Goal: Communication & Community: Answer question/provide support

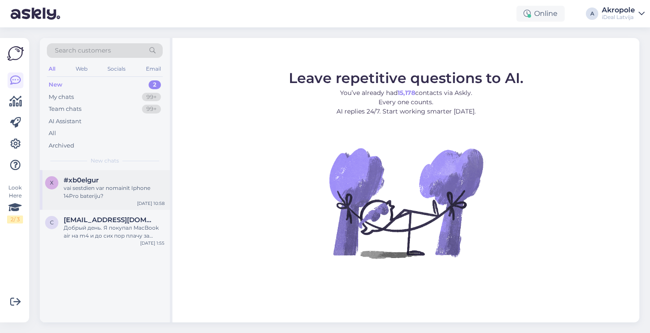
click at [140, 194] on div "vai sestdien var nomainīt Iphone 14Pro bateriju?" at bounding box center [114, 192] width 101 height 16
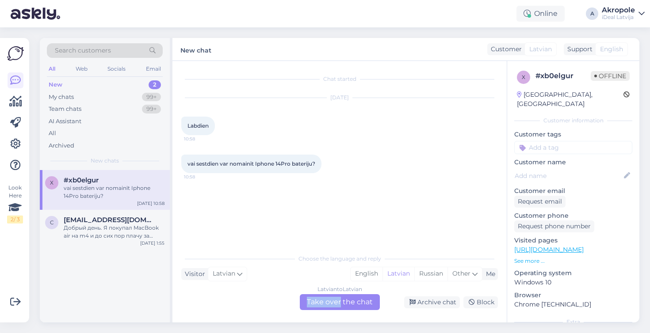
click at [340, 297] on div "Latvian to Latvian Take over the chat" at bounding box center [340, 302] width 80 height 16
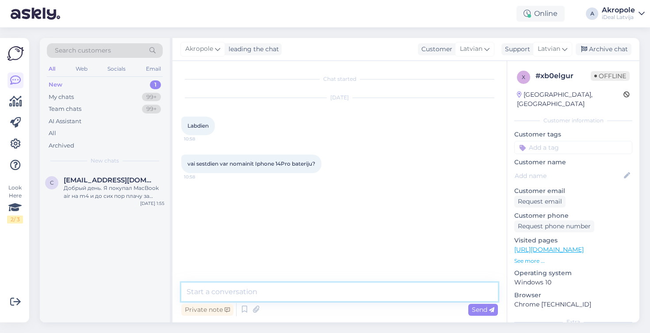
click at [315, 290] on textarea at bounding box center [339, 292] width 317 height 19
type textarea "Labdien!"
type textarea "Mūsu serviss strādā tikai darba dienās"
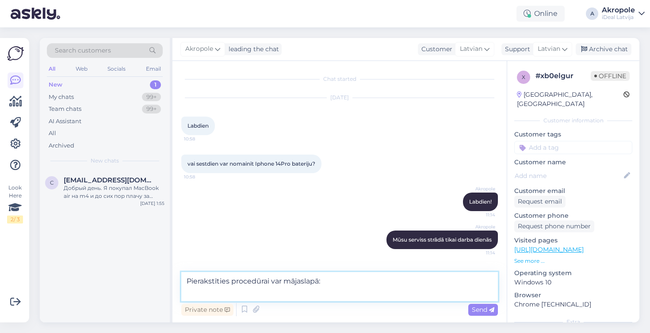
paste textarea "[URL][DOMAIN_NAME]"
type textarea "Pierakstīties procedūrai var mājaslapā: [URL][DOMAIN_NAME]"
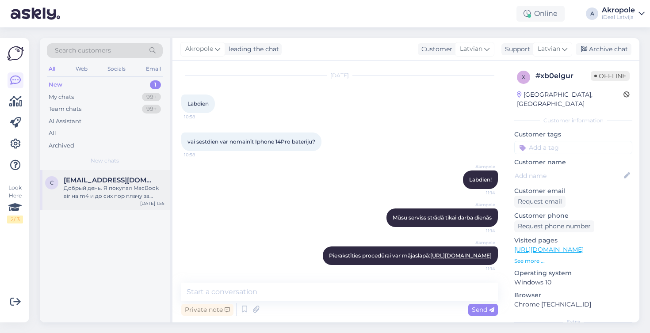
click at [132, 195] on div "Добрый день. Я покупал MacBook air на m4 и до сих пор плачу за страховку устрой…" at bounding box center [114, 192] width 101 height 16
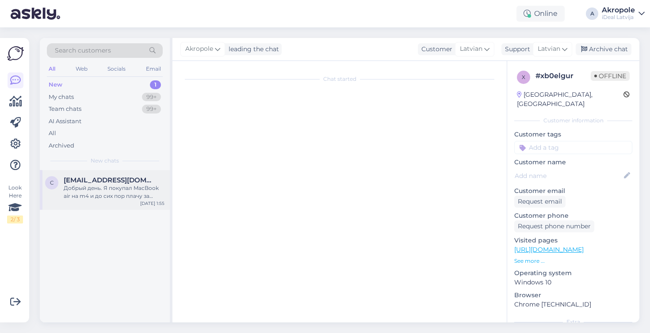
scroll to position [0, 0]
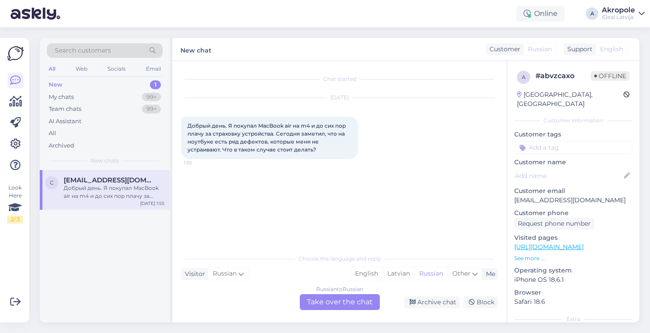
click at [317, 306] on div "Russian to Russian Take over the chat" at bounding box center [340, 302] width 80 height 16
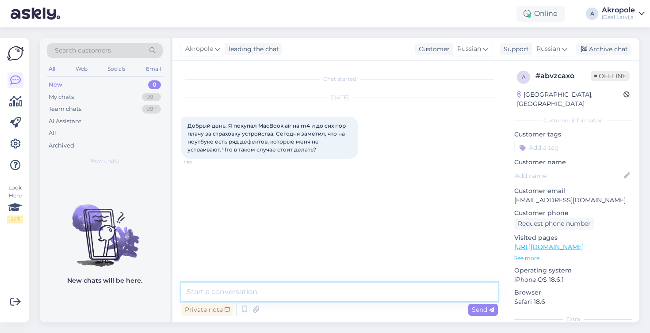
click at [300, 301] on textarea at bounding box center [339, 292] width 317 height 19
type textarea "Добрый день!"
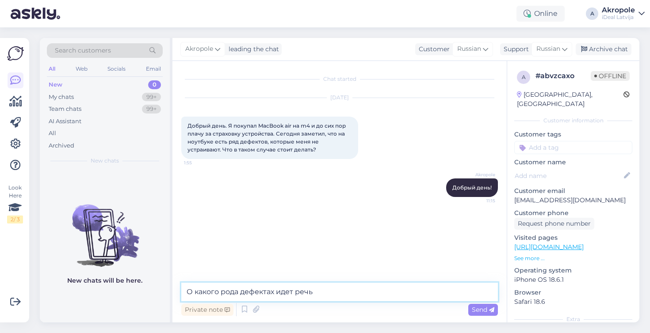
type textarea "О какого рода дефектах идет речь?"
